Goal: Use online tool/utility: Utilize a website feature to perform a specific function

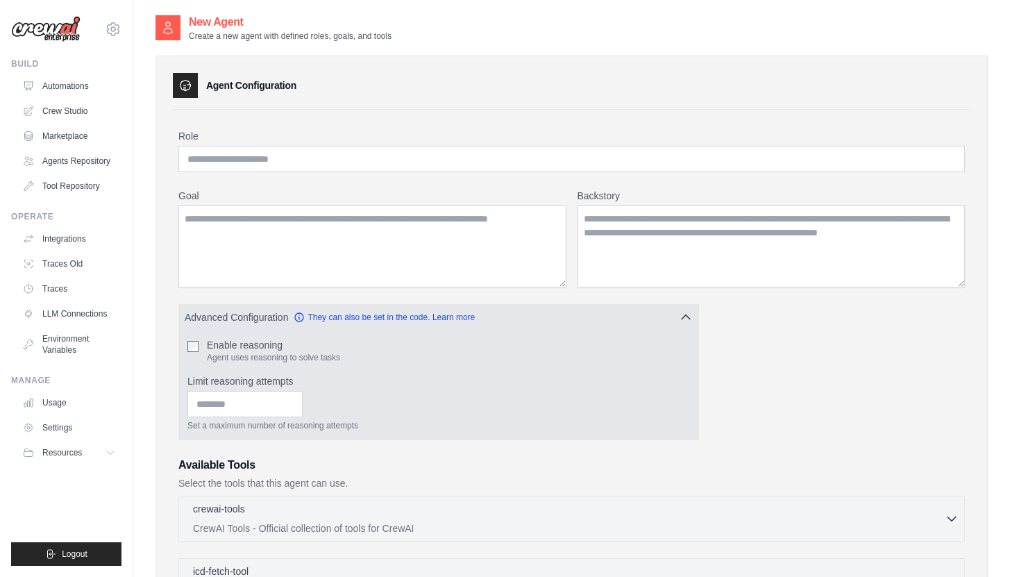
scroll to position [14, 0]
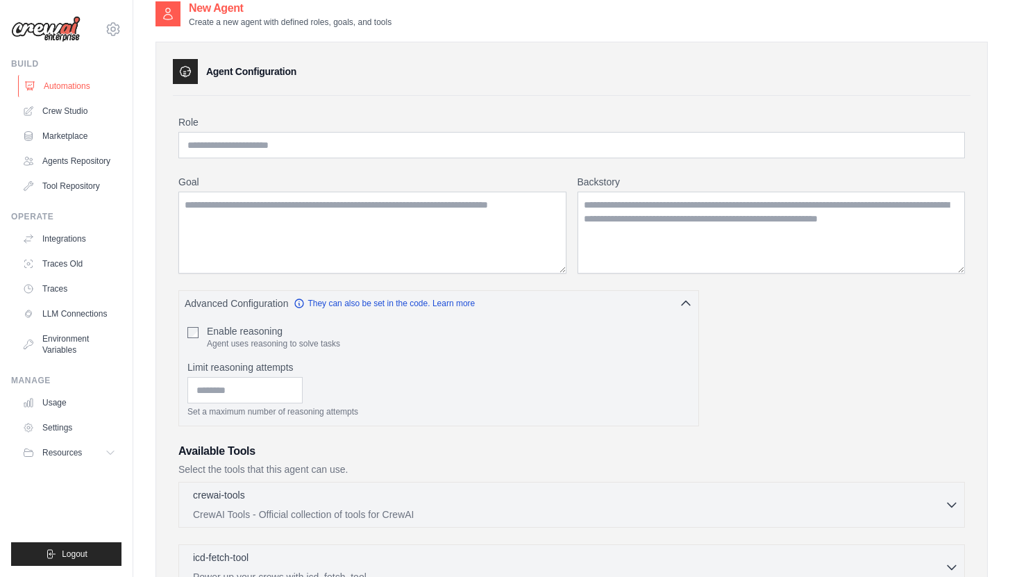
click at [78, 86] on link "Automations" at bounding box center [70, 86] width 105 height 22
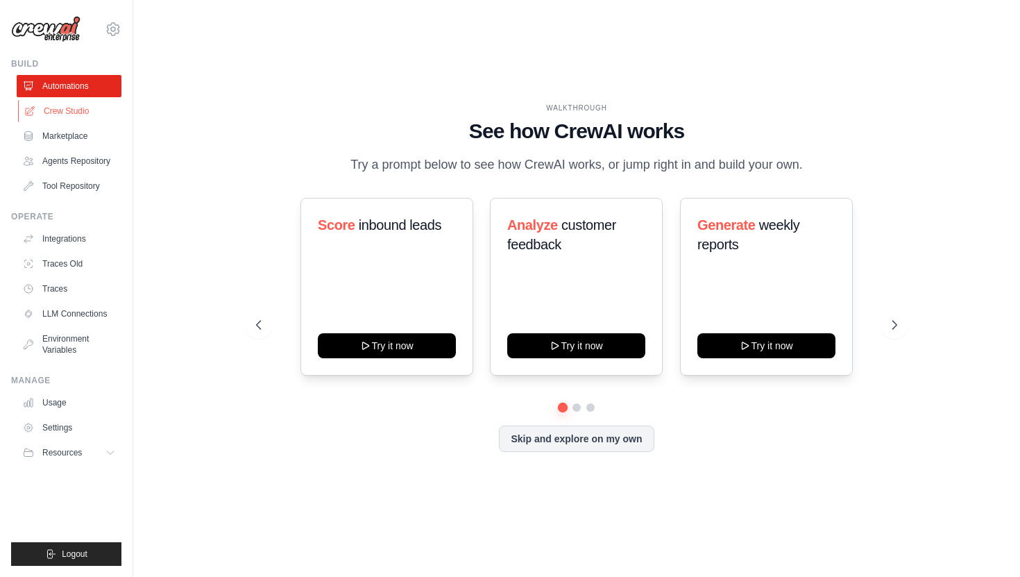
click at [80, 110] on link "Crew Studio" at bounding box center [70, 111] width 105 height 22
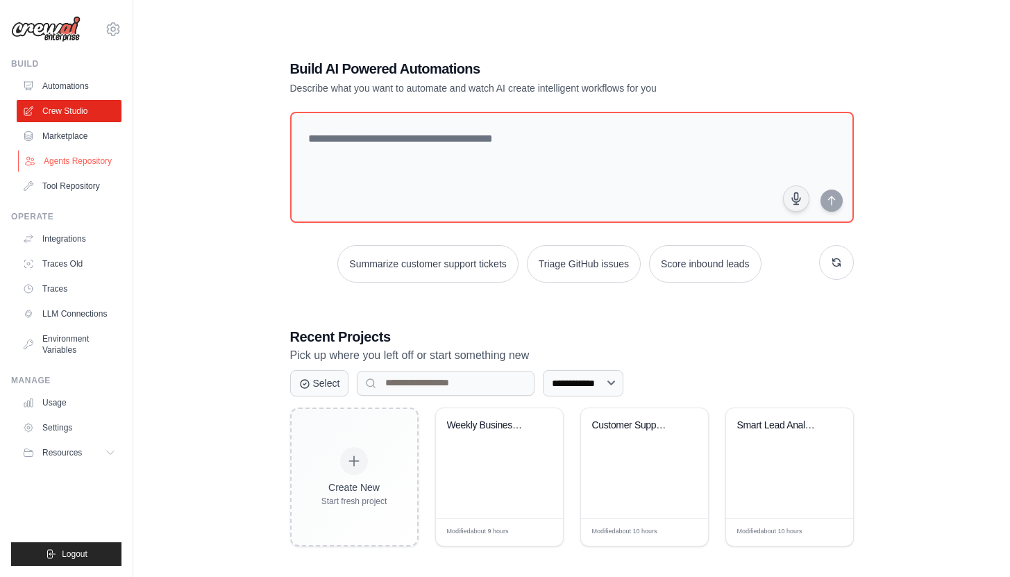
click at [92, 161] on link "Agents Repository" at bounding box center [70, 161] width 105 height 22
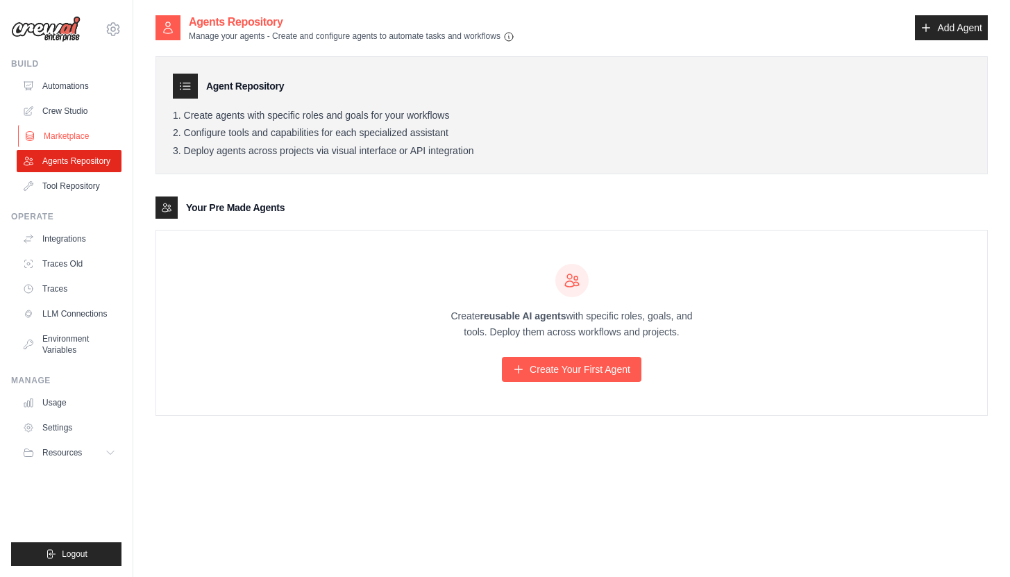
click at [79, 133] on link "Marketplace" at bounding box center [70, 136] width 105 height 22
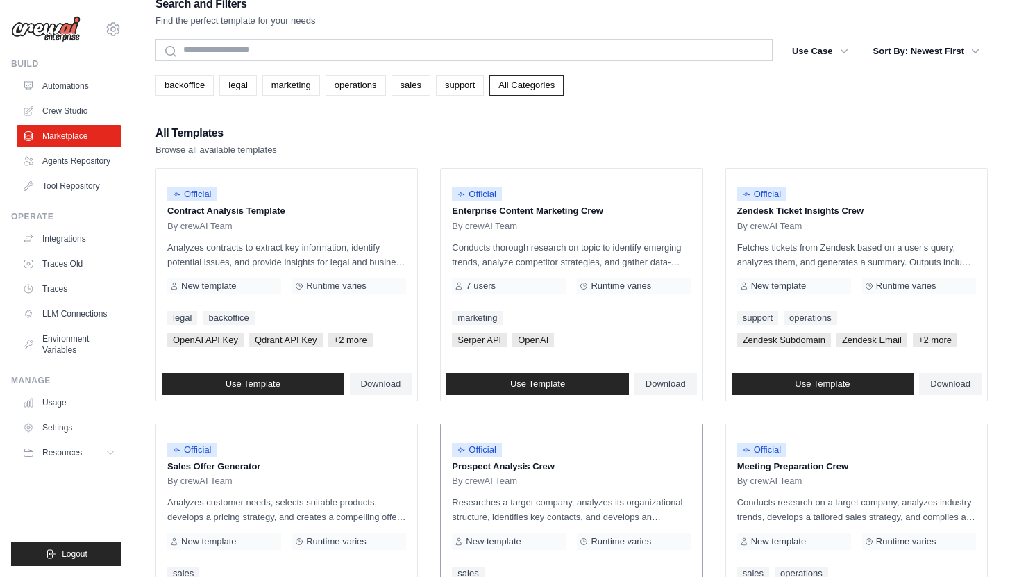
scroll to position [44, 0]
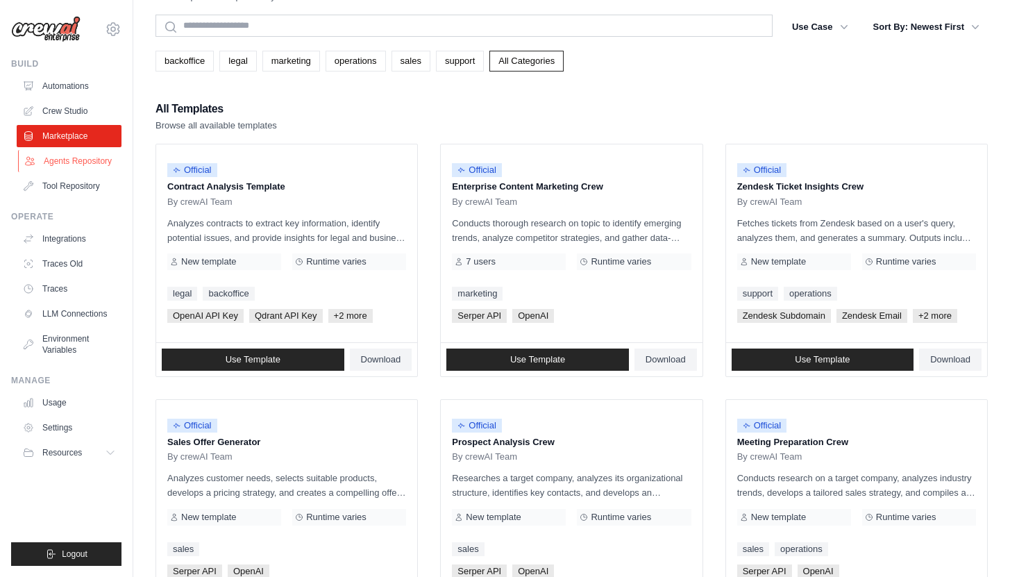
click at [78, 163] on link "Agents Repository" at bounding box center [70, 161] width 105 height 22
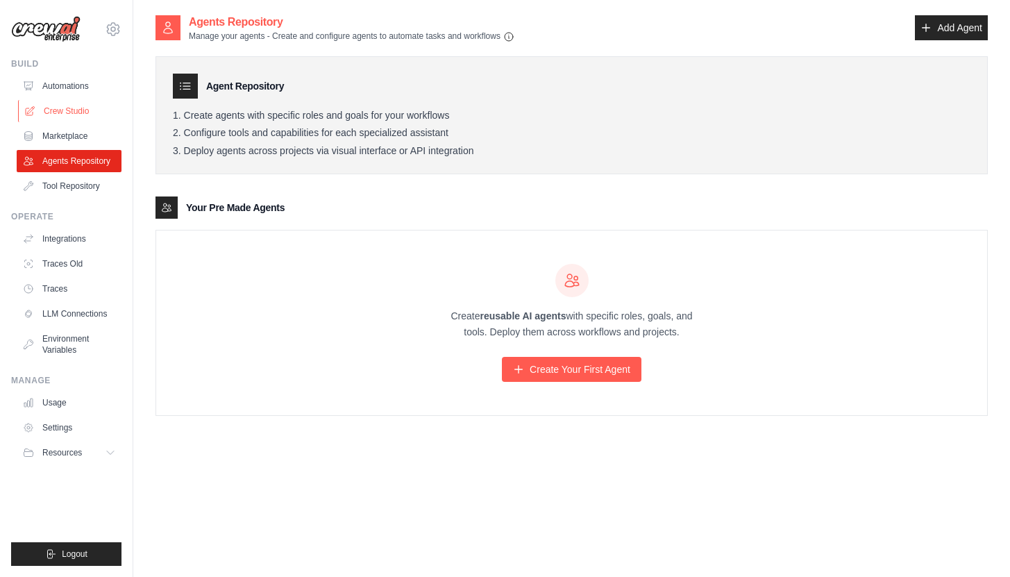
click at [77, 106] on link "Crew Studio" at bounding box center [70, 111] width 105 height 22
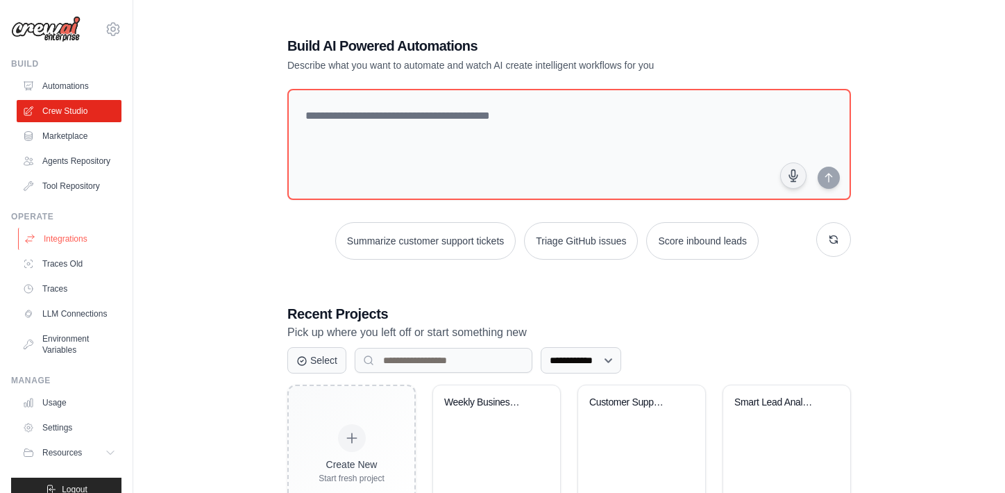
click at [77, 250] on link "Integrations" at bounding box center [70, 239] width 105 height 22
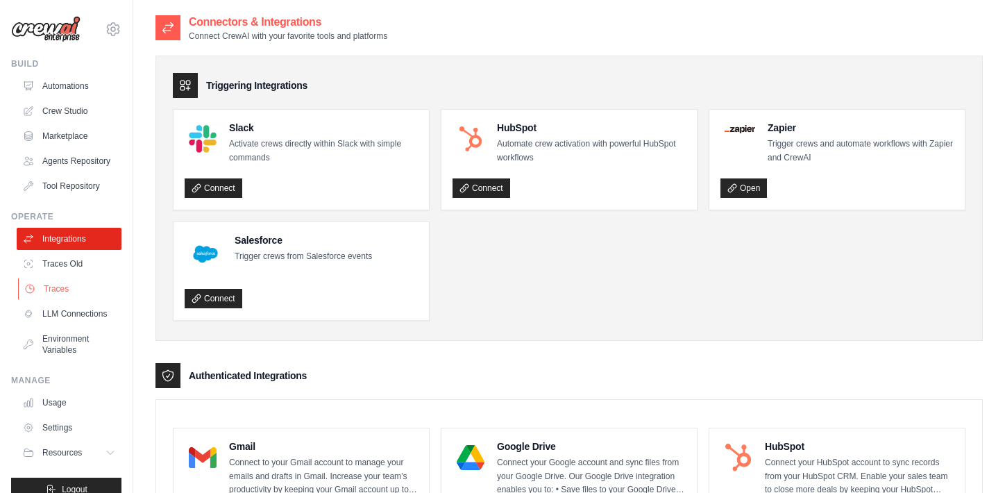
click at [60, 299] on link "Traces" at bounding box center [70, 289] width 105 height 22
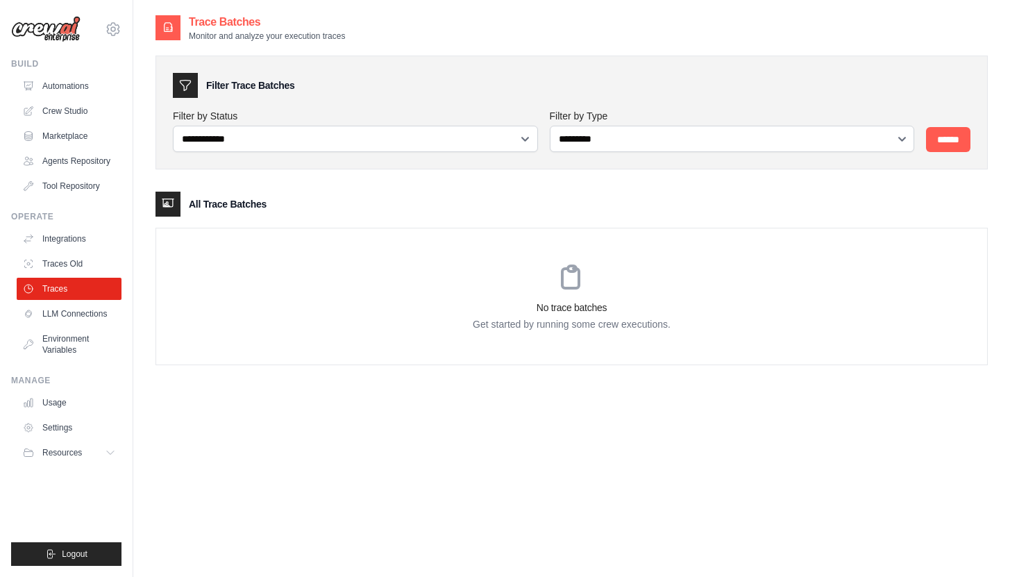
click at [373, 481] on div "**********" at bounding box center [571, 302] width 832 height 577
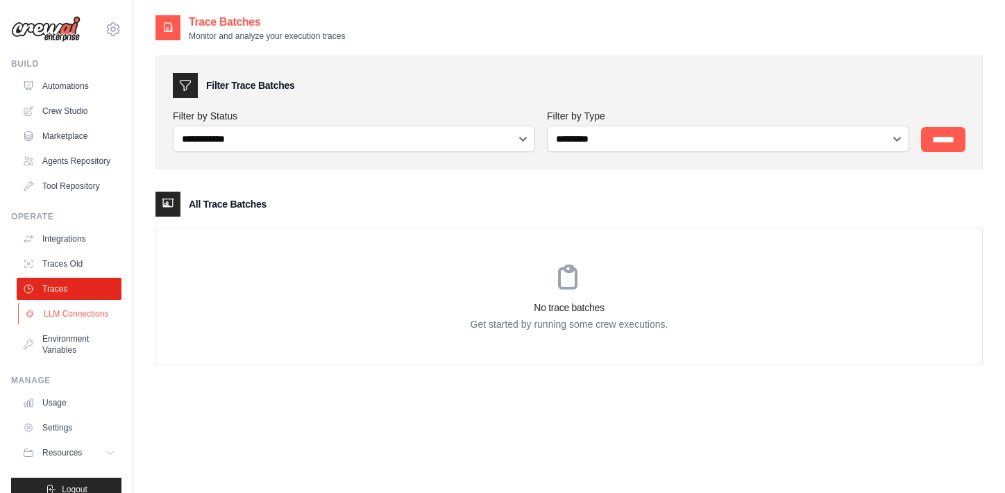
click at [65, 325] on link "LLM Connections" at bounding box center [70, 314] width 105 height 22
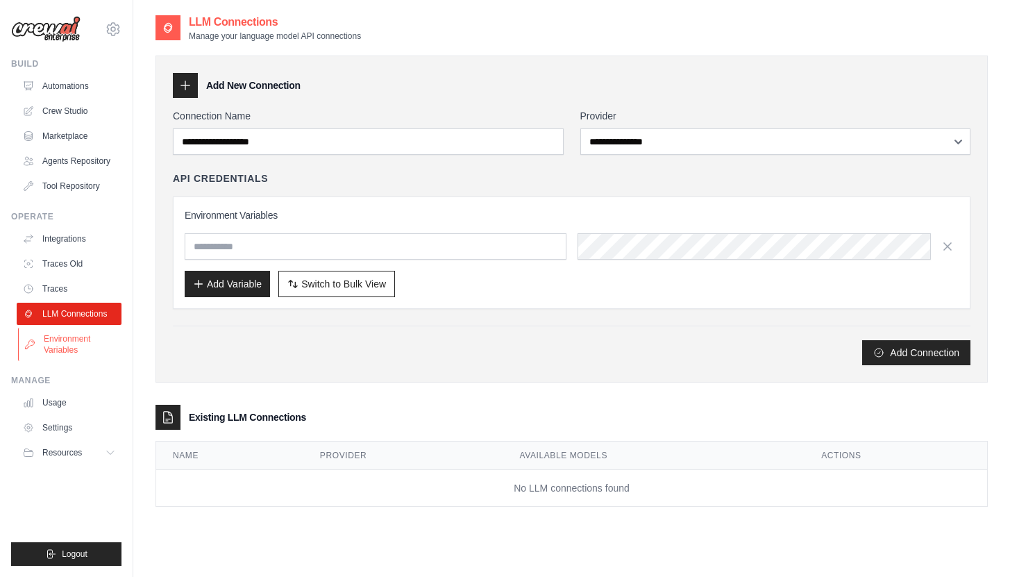
click at [67, 341] on link "Environment Variables" at bounding box center [70, 344] width 105 height 33
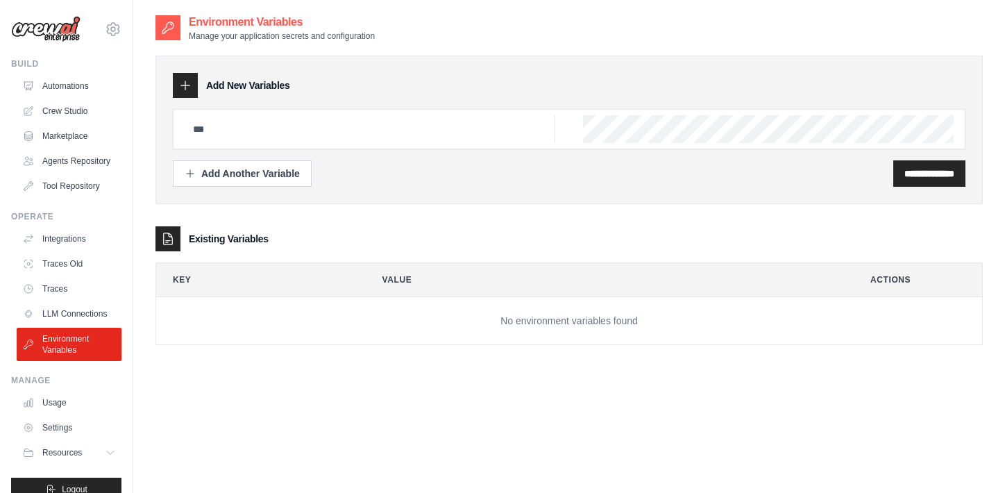
scroll to position [42, 0]
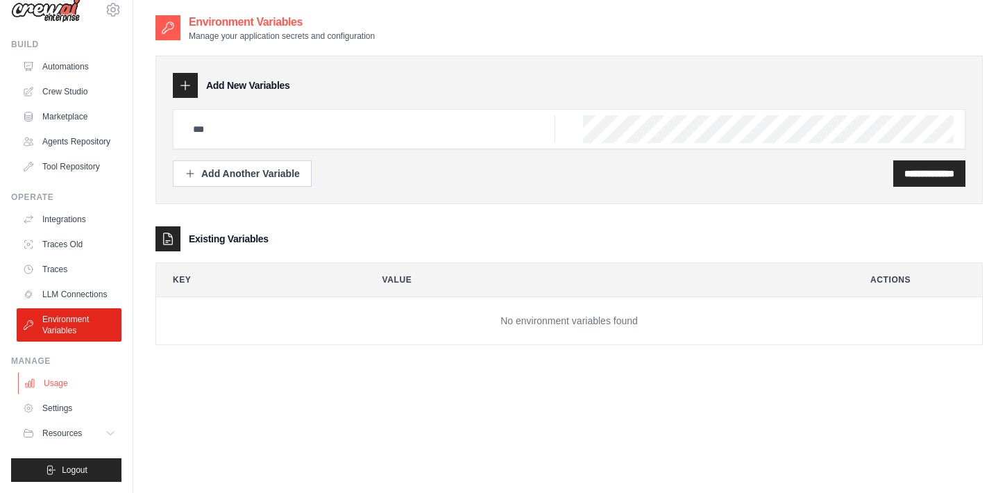
click at [56, 383] on link "Usage" at bounding box center [70, 383] width 105 height 22
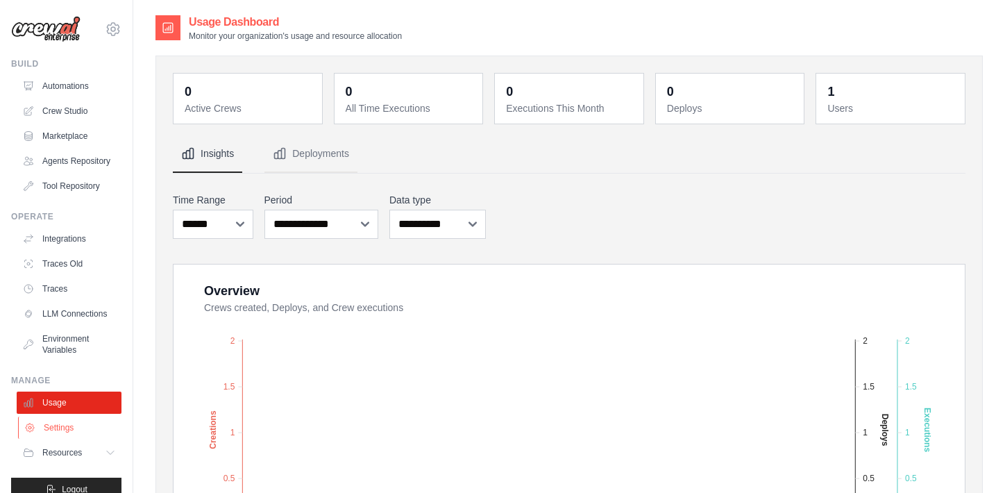
click at [61, 439] on link "Settings" at bounding box center [70, 427] width 105 height 22
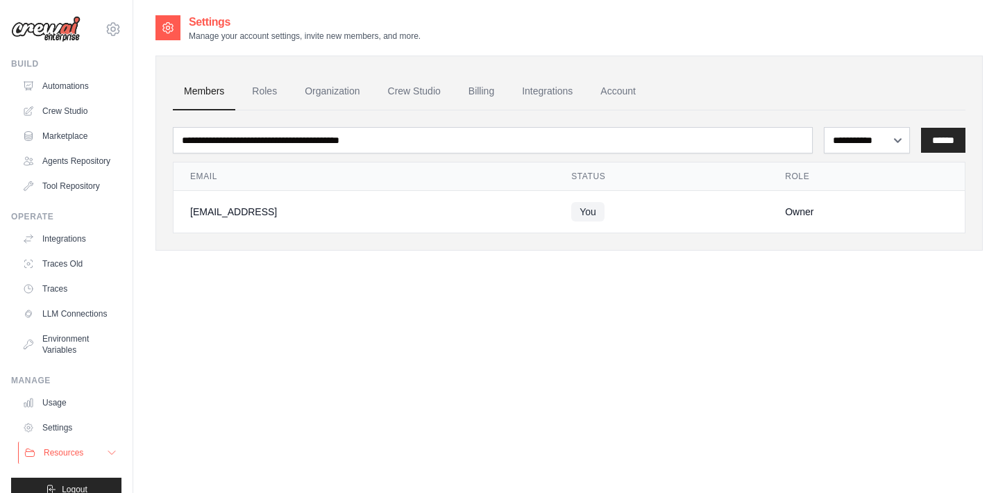
click at [52, 458] on span "Resources" at bounding box center [64, 452] width 40 height 11
click at [133, 388] on div "admin@carer.ai Settings Build Automations" at bounding box center [66, 246] width 133 height 493
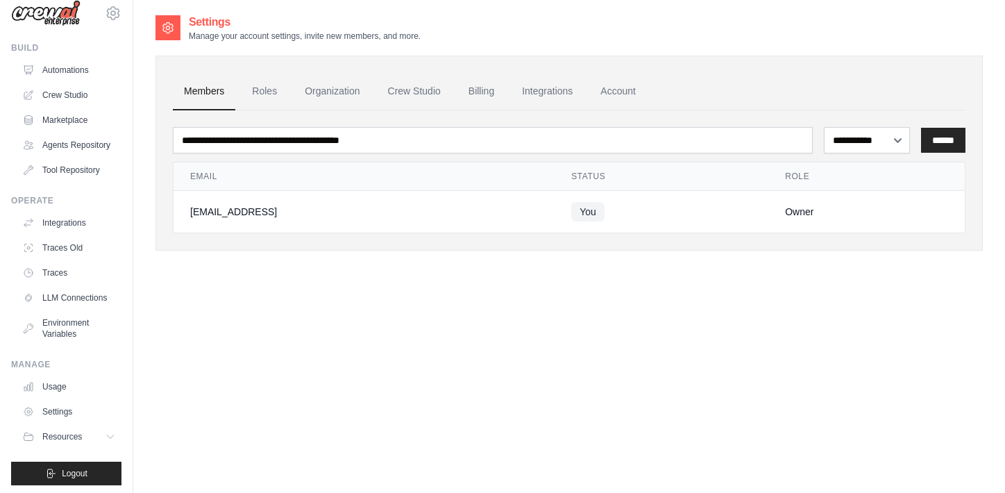
scroll to position [42, 0]
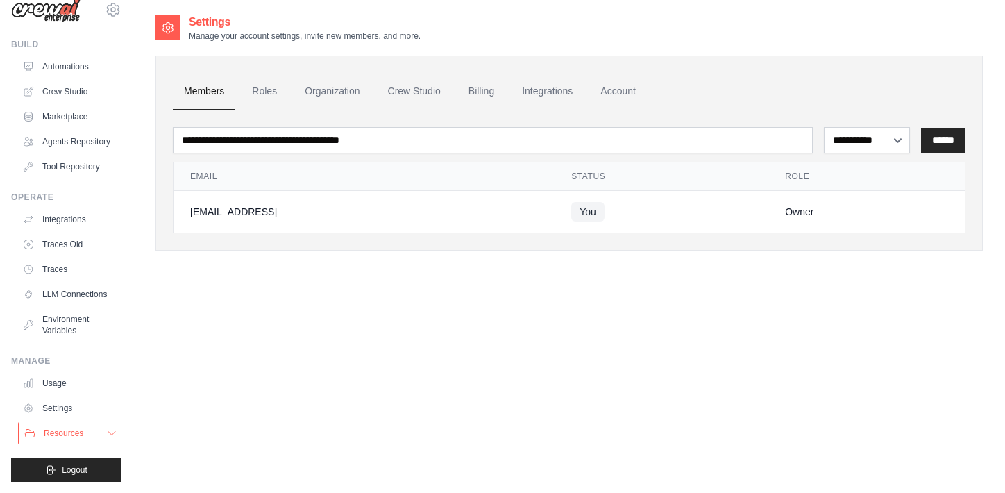
click at [106, 435] on icon at bounding box center [111, 432] width 11 height 11
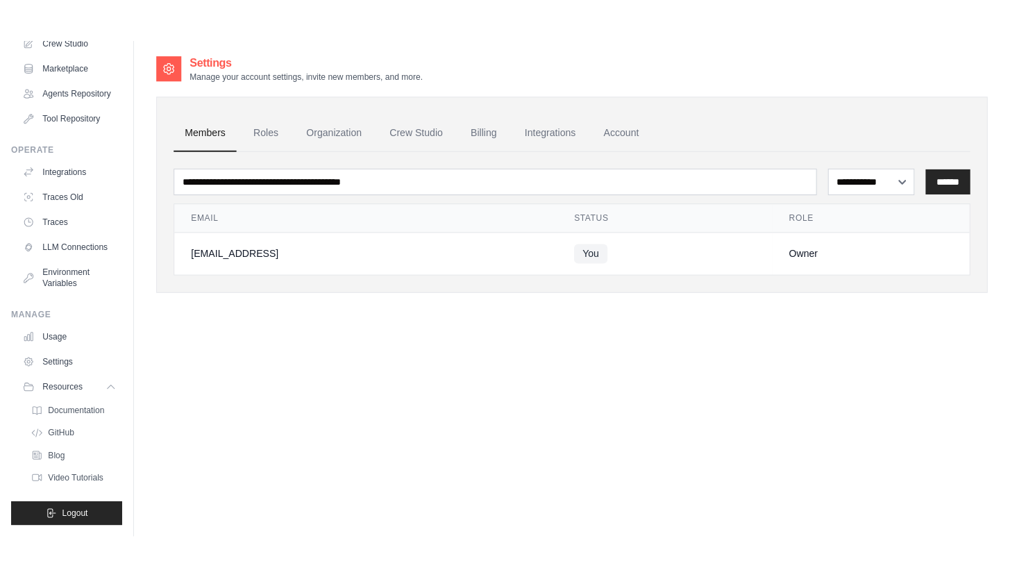
scroll to position [142, 0]
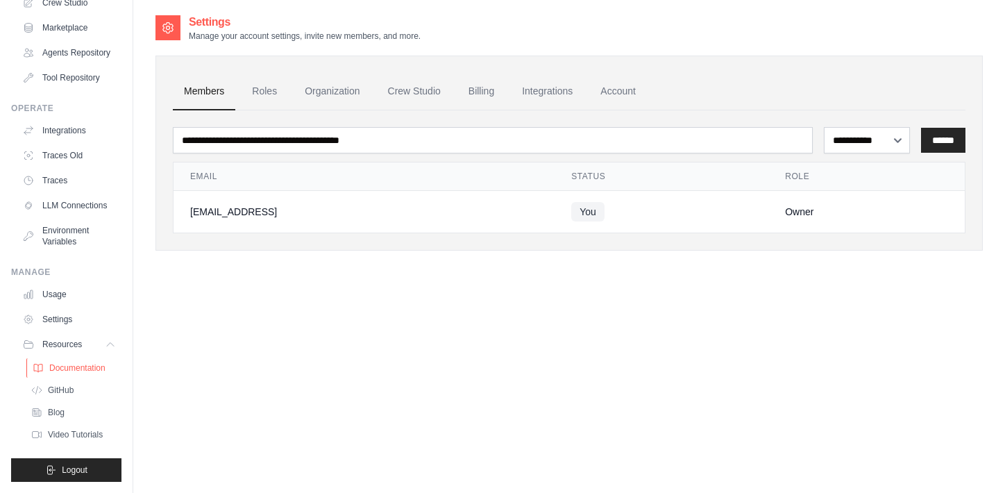
click at [92, 362] on span "Documentation" at bounding box center [77, 367] width 56 height 11
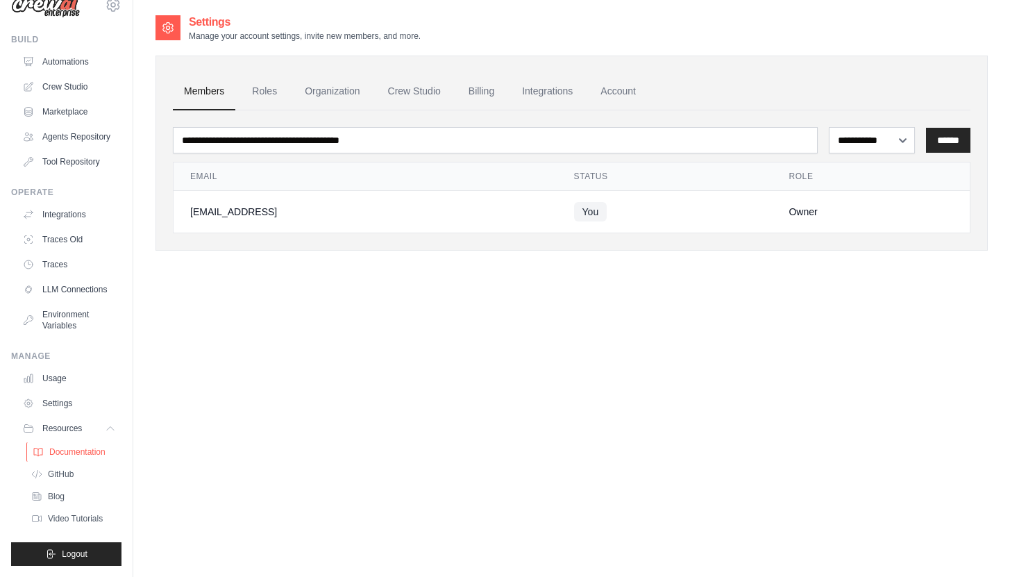
scroll to position [58, 0]
click at [78, 101] on link "Marketplace" at bounding box center [70, 112] width 105 height 22
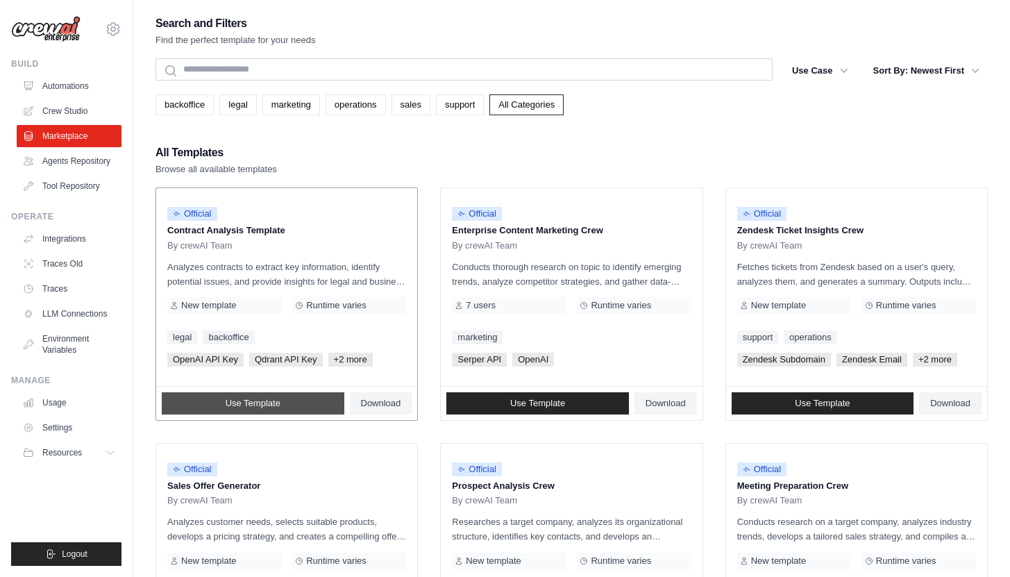
click at [313, 403] on link "Use Template" at bounding box center [253, 403] width 182 height 22
click at [74, 112] on link "Crew Studio" at bounding box center [70, 111] width 105 height 22
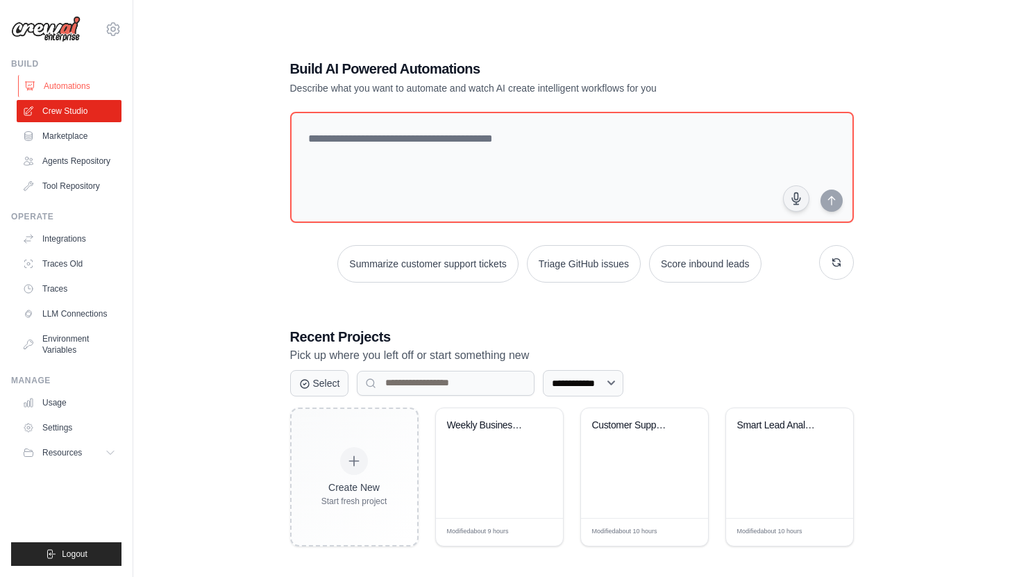
click at [80, 80] on link "Automations" at bounding box center [70, 86] width 105 height 22
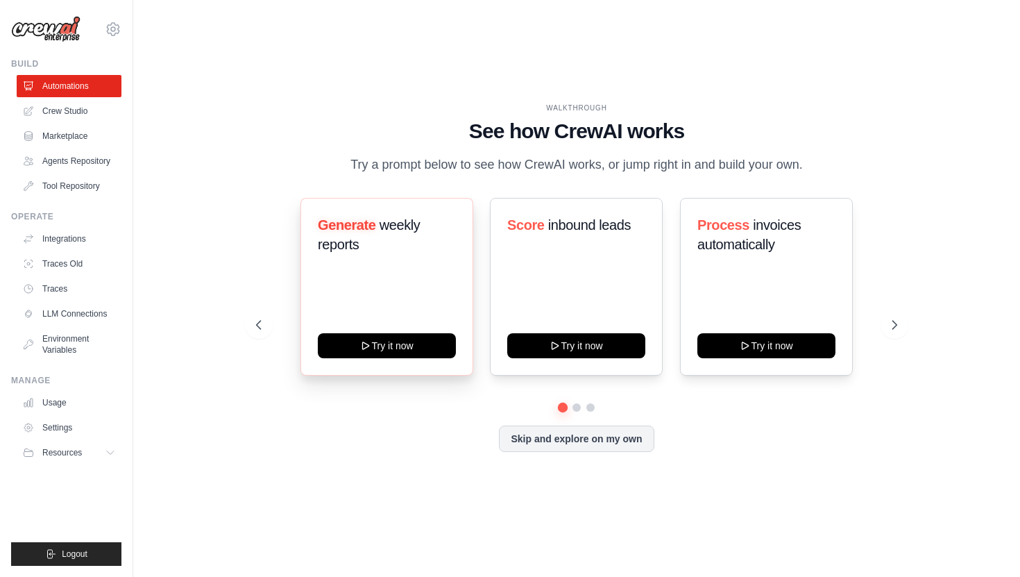
click at [363, 254] on h3 "Generate weekly reports" at bounding box center [387, 234] width 138 height 39
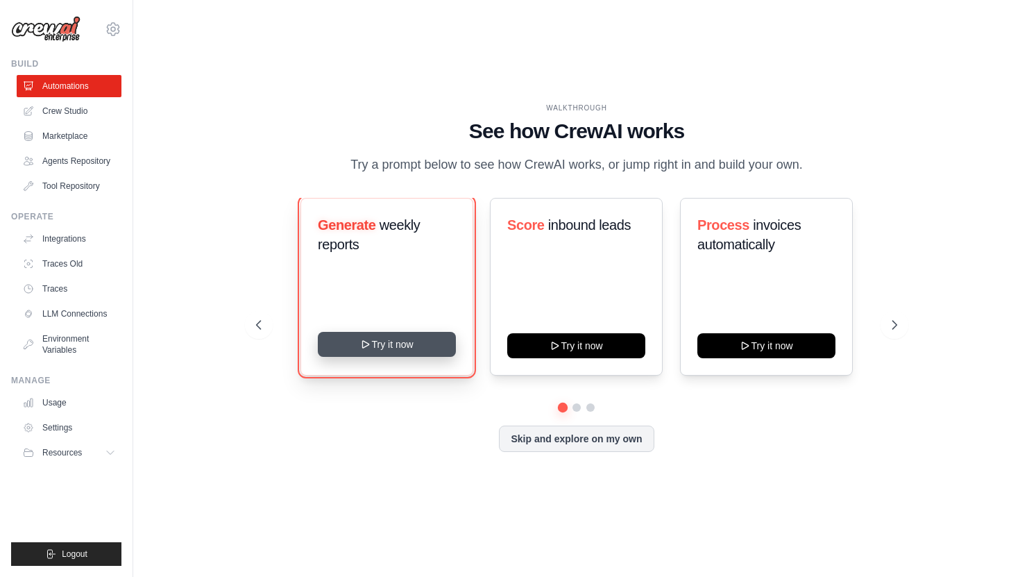
click at [386, 357] on button "Try it now" at bounding box center [387, 344] width 138 height 25
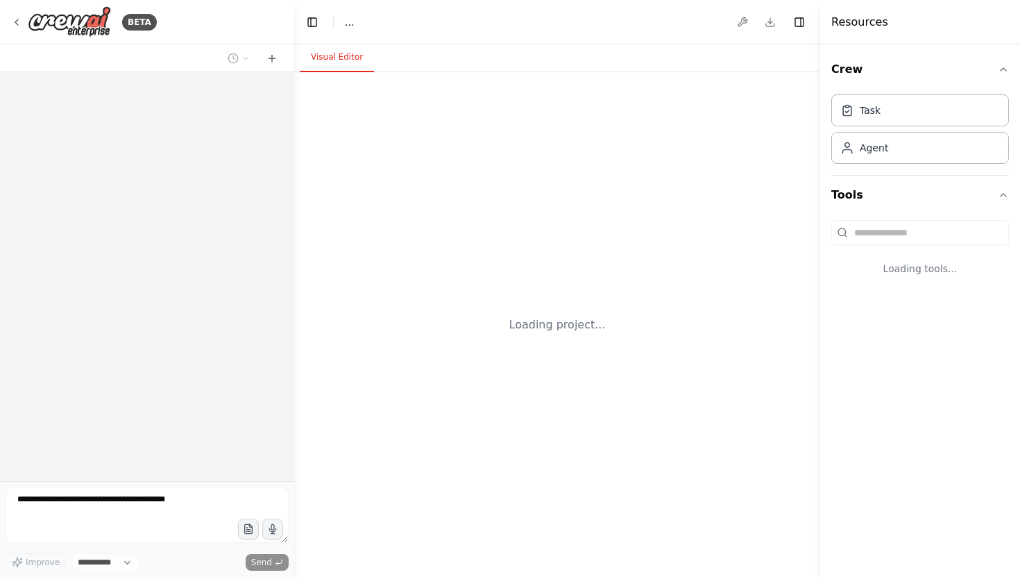
select select "****"
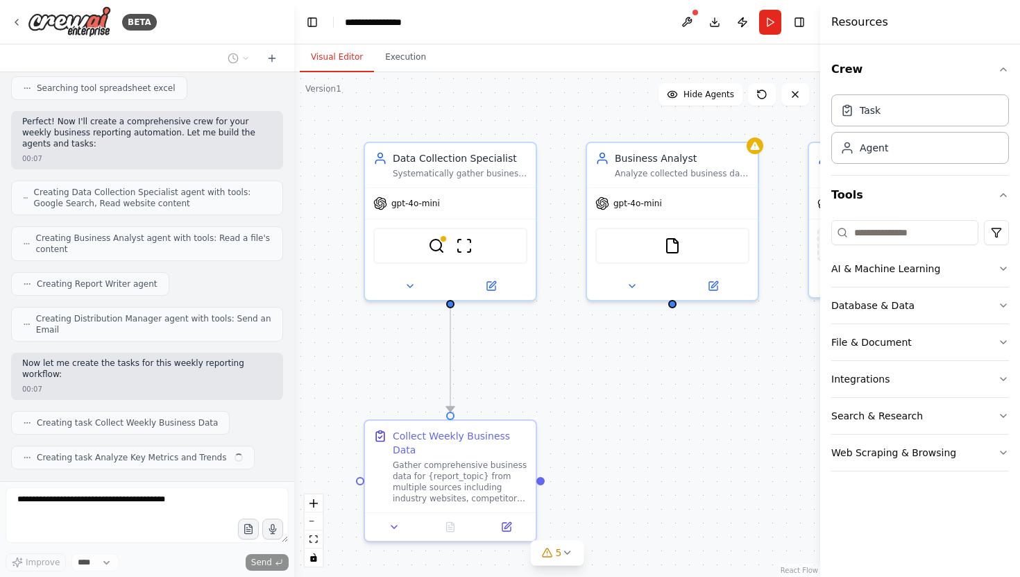
scroll to position [378, 0]
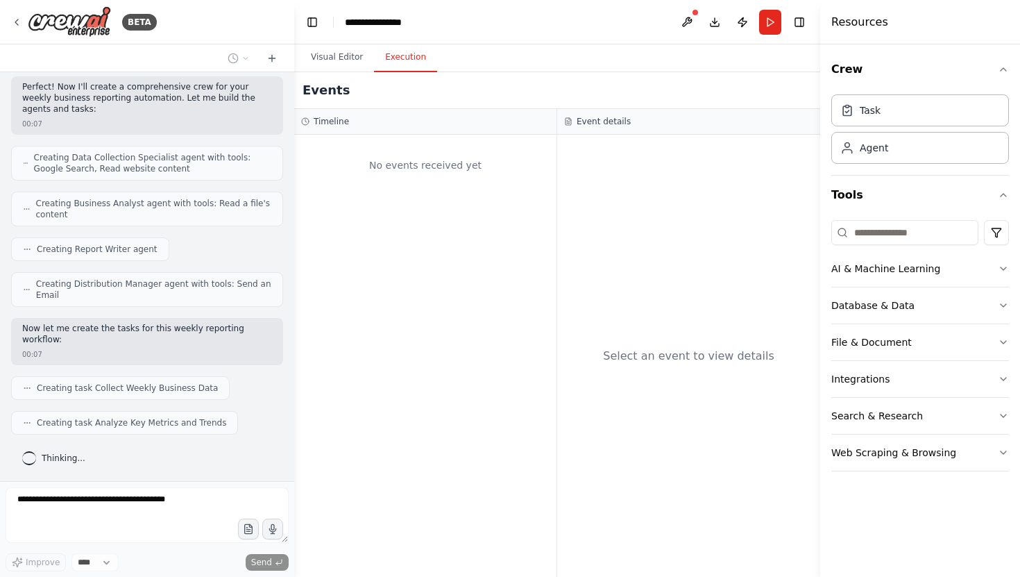
click at [408, 65] on button "Execution" at bounding box center [405, 57] width 63 height 29
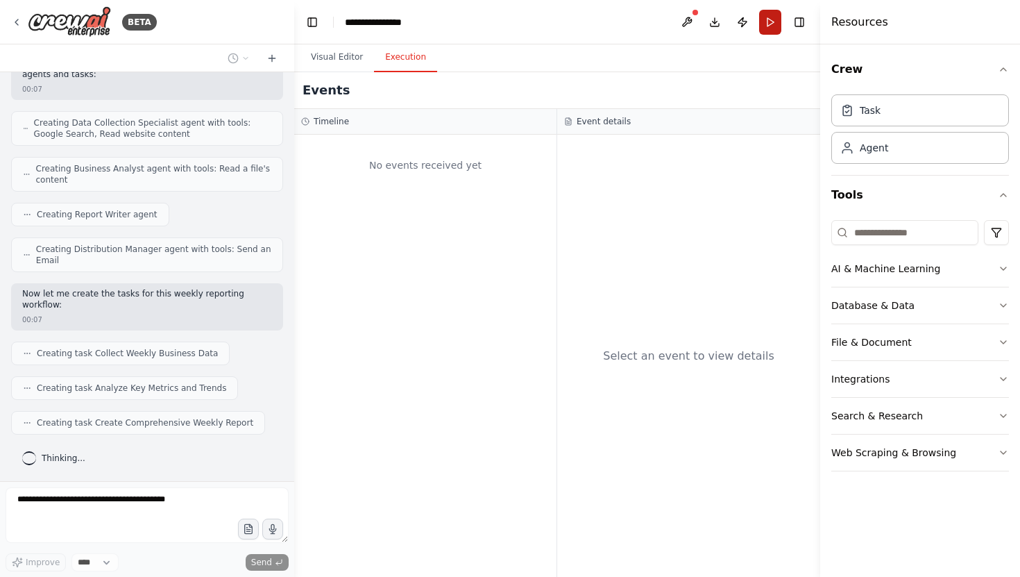
click at [773, 27] on button "Run" at bounding box center [770, 22] width 22 height 25
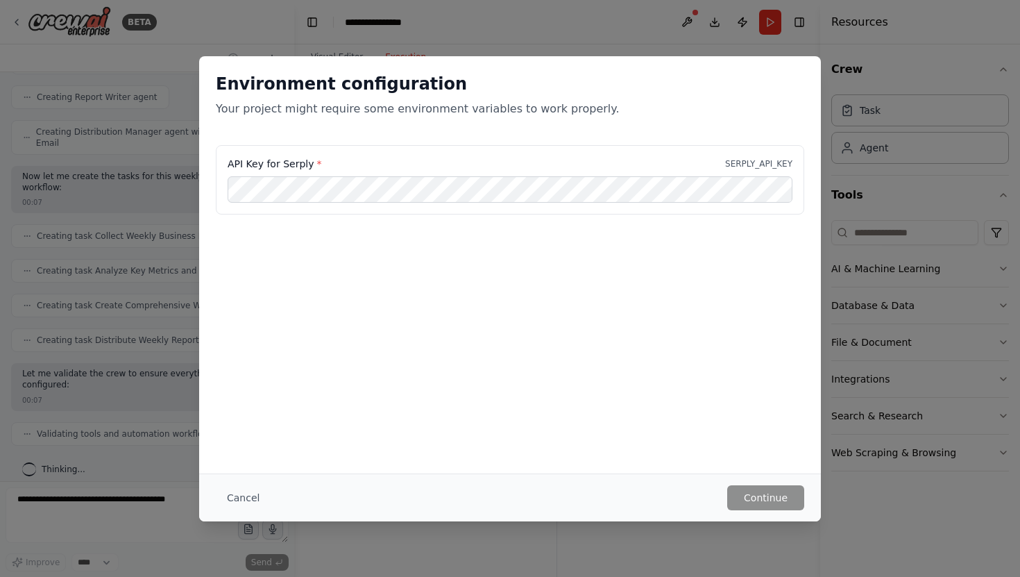
scroll to position [541, 0]
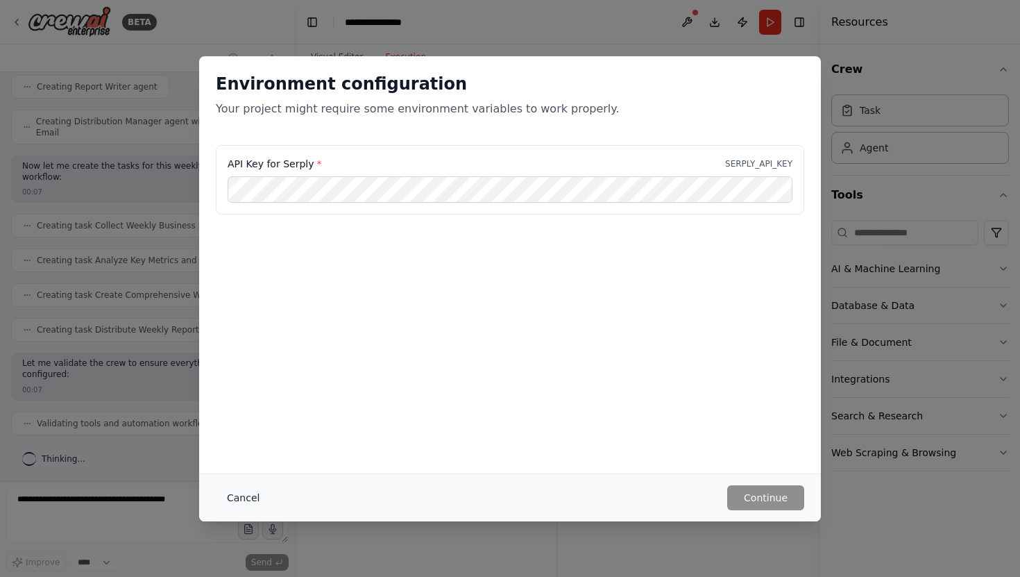
click at [242, 499] on button "Cancel" at bounding box center [243, 497] width 55 height 25
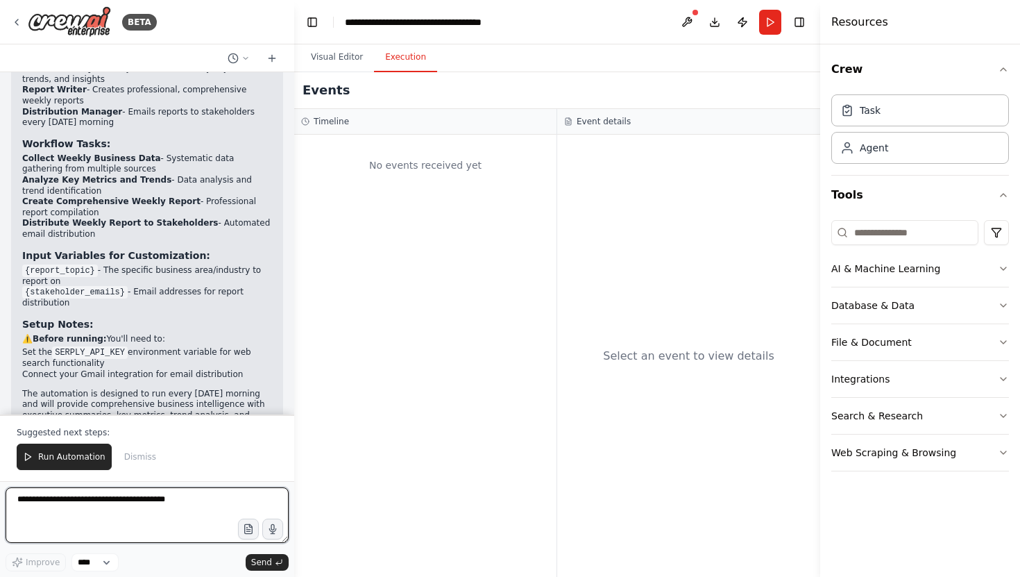
scroll to position [1184, 0]
